Goal: Information Seeking & Learning: Check status

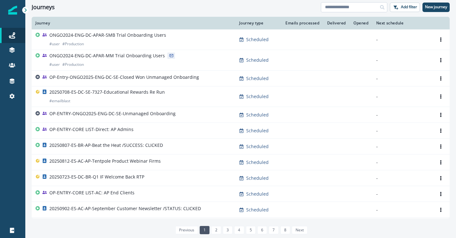
click at [326, 9] on input at bounding box center [354, 7] width 66 height 10
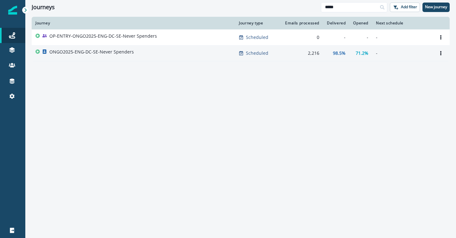
type input "*****"
click at [146, 50] on div "ONGO2025-ENG-DC-SE-Never Spenders" at bounding box center [133, 53] width 196 height 9
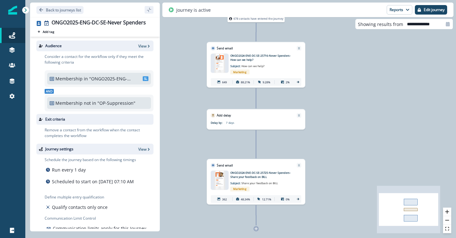
click at [287, 66] on div "ONGO2024-ENE-DC-SE-25716-Never Spenders-How can we help? Subject: How can we he…" at bounding box center [261, 65] width 63 height 22
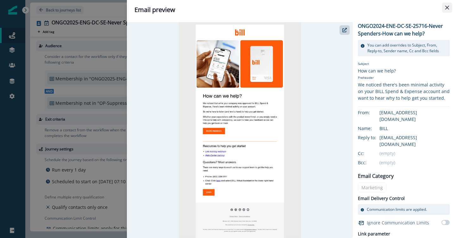
click at [443, 6] on button "Close" at bounding box center [447, 8] width 10 height 10
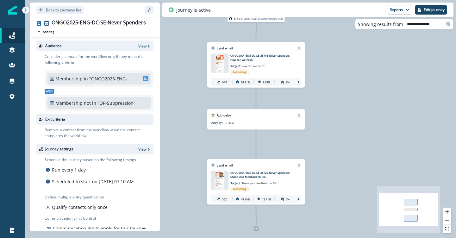
click at [216, 84] on div "649" at bounding box center [221, 82] width 19 height 7
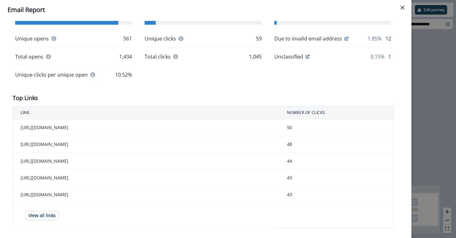
scroll to position [156, 0]
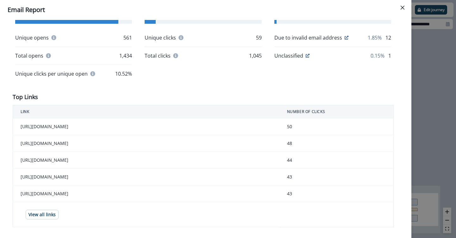
click at [436, 55] on div "**********" at bounding box center [228, 119] width 456 height 238
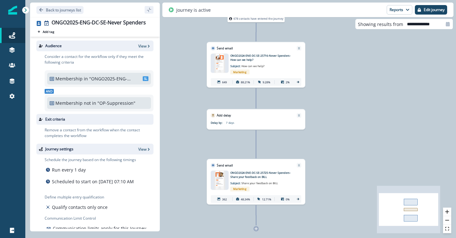
click at [221, 66] on img at bounding box center [219, 63] width 11 height 19
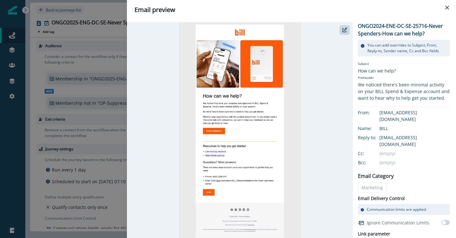
click at [219, 130] on img at bounding box center [240, 130] width 122 height 216
click at [346, 29] on icon "button" at bounding box center [344, 30] width 4 height 4
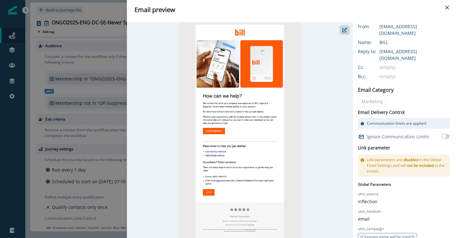
scroll to position [120, 0]
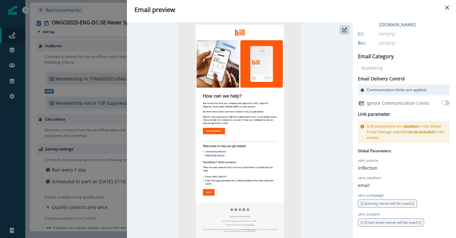
click at [209, 192] on img at bounding box center [240, 130] width 122 height 216
click at [447, 6] on icon "Close" at bounding box center [447, 8] width 4 height 4
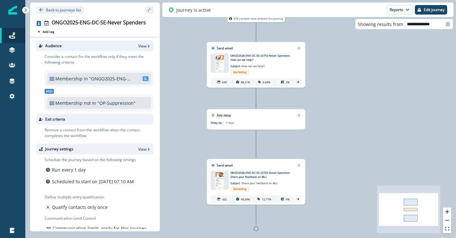
click at [298, 83] on icon at bounding box center [297, 81] width 3 height 3
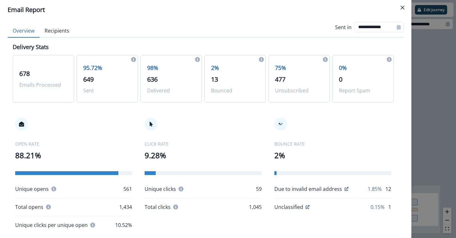
scroll to position [0, 0]
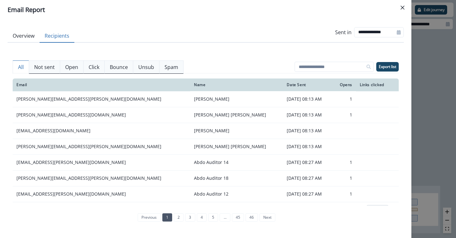
click at [61, 36] on button "Recipients" at bounding box center [57, 35] width 35 height 13
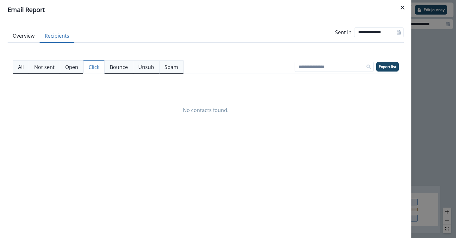
click at [91, 66] on p "Click" at bounding box center [94, 67] width 11 height 8
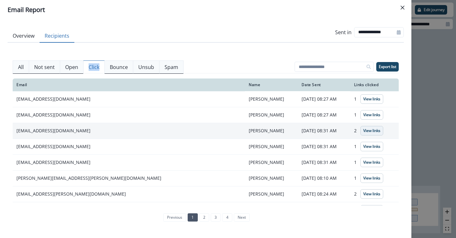
click at [363, 132] on p "View links" at bounding box center [371, 131] width 17 height 4
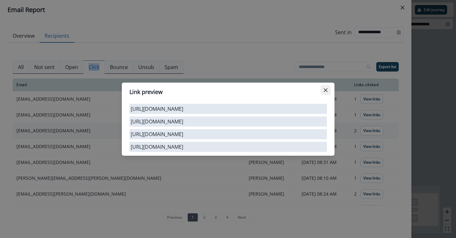
click at [325, 88] on icon "Close" at bounding box center [326, 90] width 4 height 4
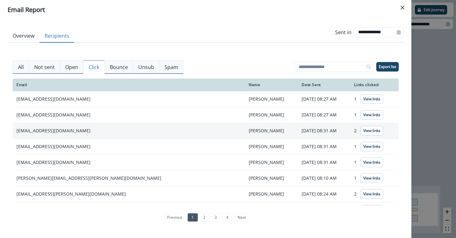
click at [32, 131] on td "[EMAIL_ADDRESS][DOMAIN_NAME]" at bounding box center [129, 131] width 232 height 16
copy td "[EMAIL_ADDRESS][DOMAIN_NAME]"
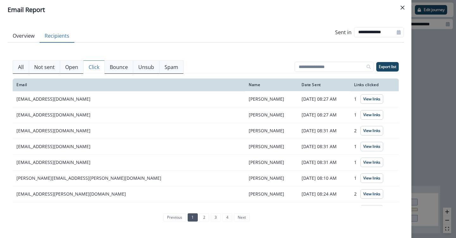
click at [431, 38] on div "**********" at bounding box center [228, 119] width 456 height 238
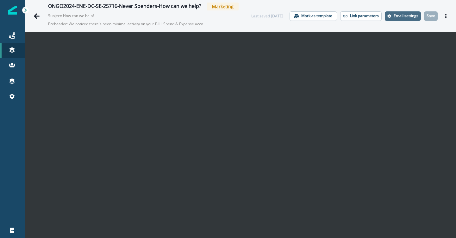
click at [394, 16] on p "Email settings" at bounding box center [406, 16] width 25 height 4
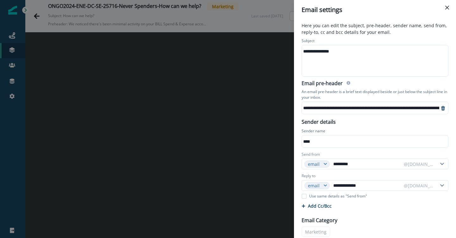
scroll to position [51, 0]
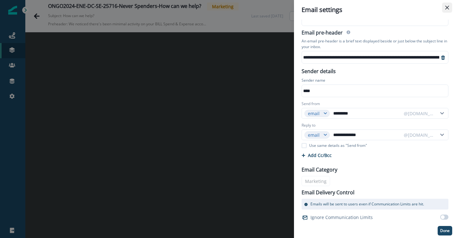
click at [447, 7] on icon "Close" at bounding box center [447, 8] width 4 height 4
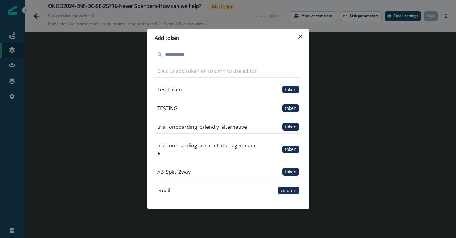
scroll to position [108, 0]
click at [303, 37] on button "Close" at bounding box center [300, 37] width 10 height 10
